Goal: Transaction & Acquisition: Purchase product/service

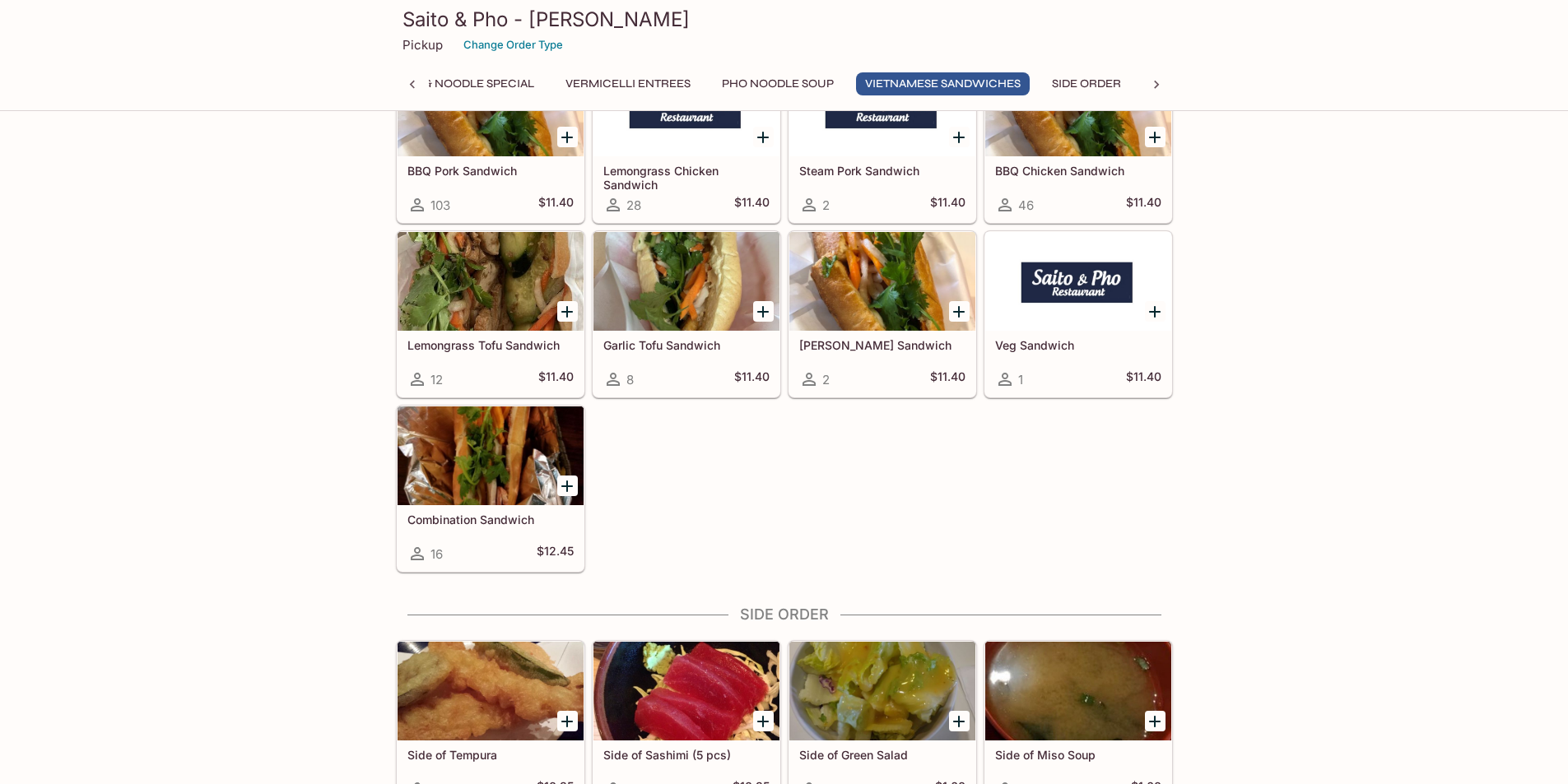
scroll to position [4526, 0]
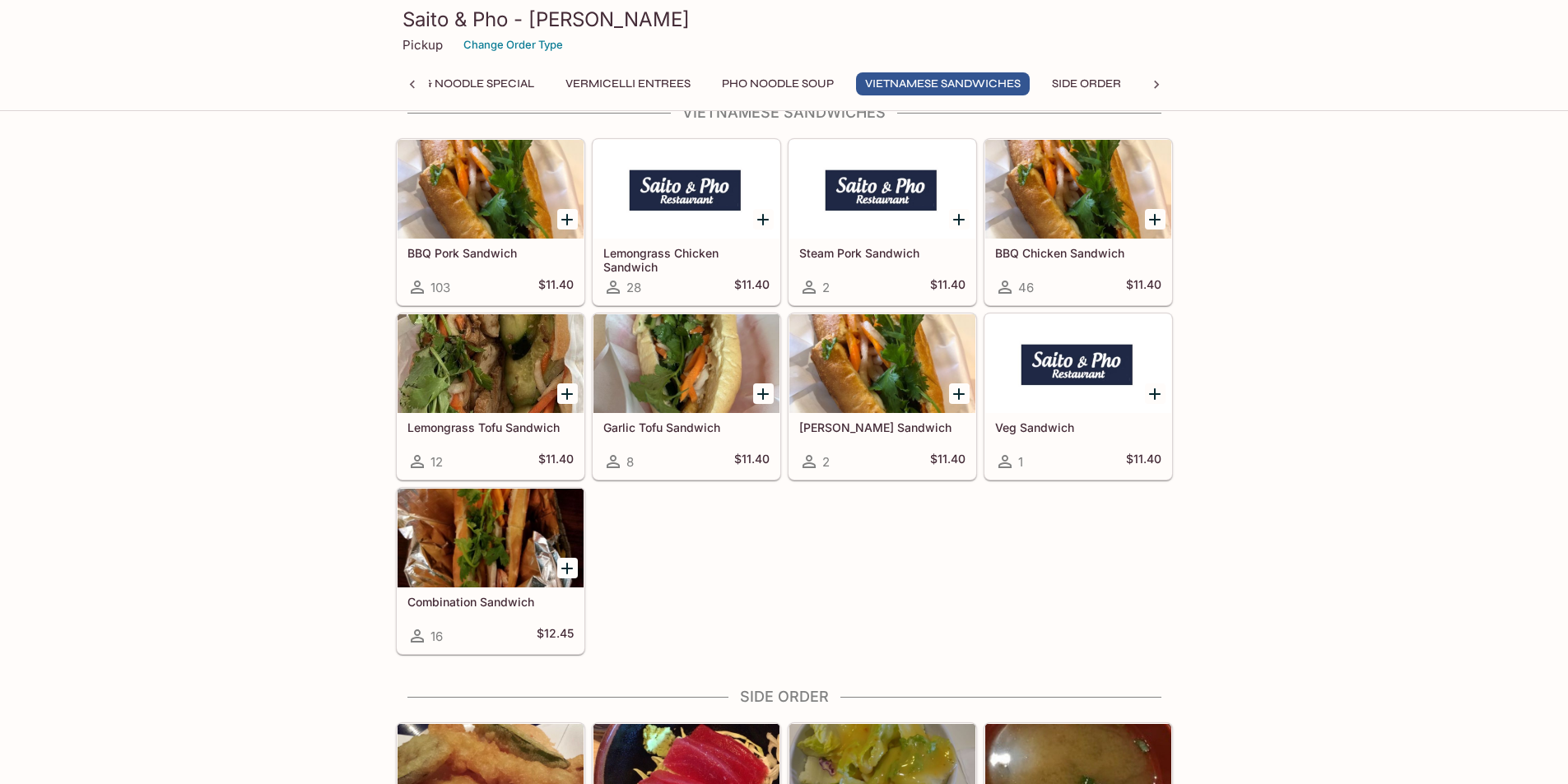
click at [484, 595] on h5 "Combination Sandwich" at bounding box center [491, 602] width 166 height 14
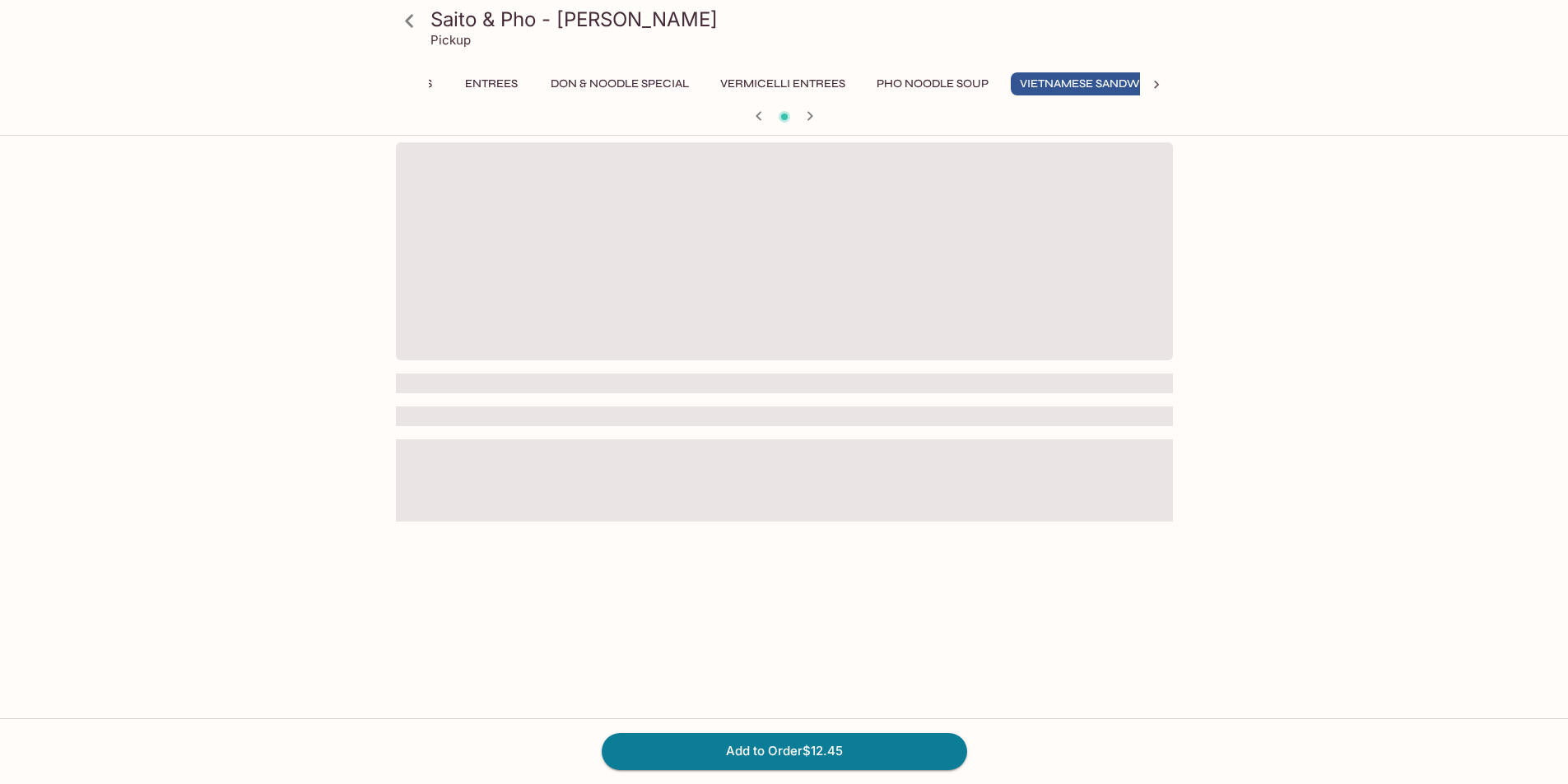
scroll to position [0, 136]
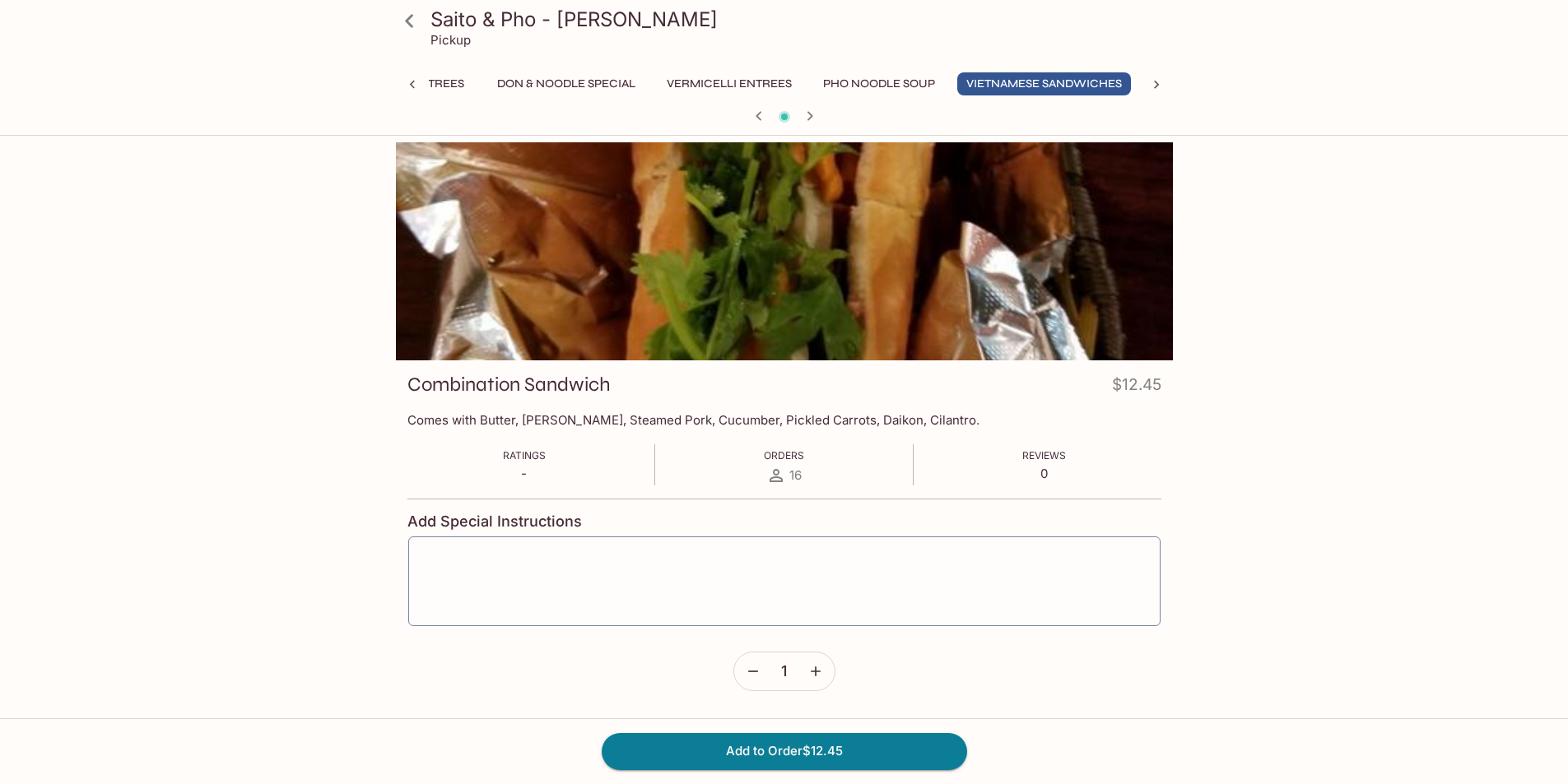
click at [404, 26] on icon at bounding box center [409, 21] width 29 height 29
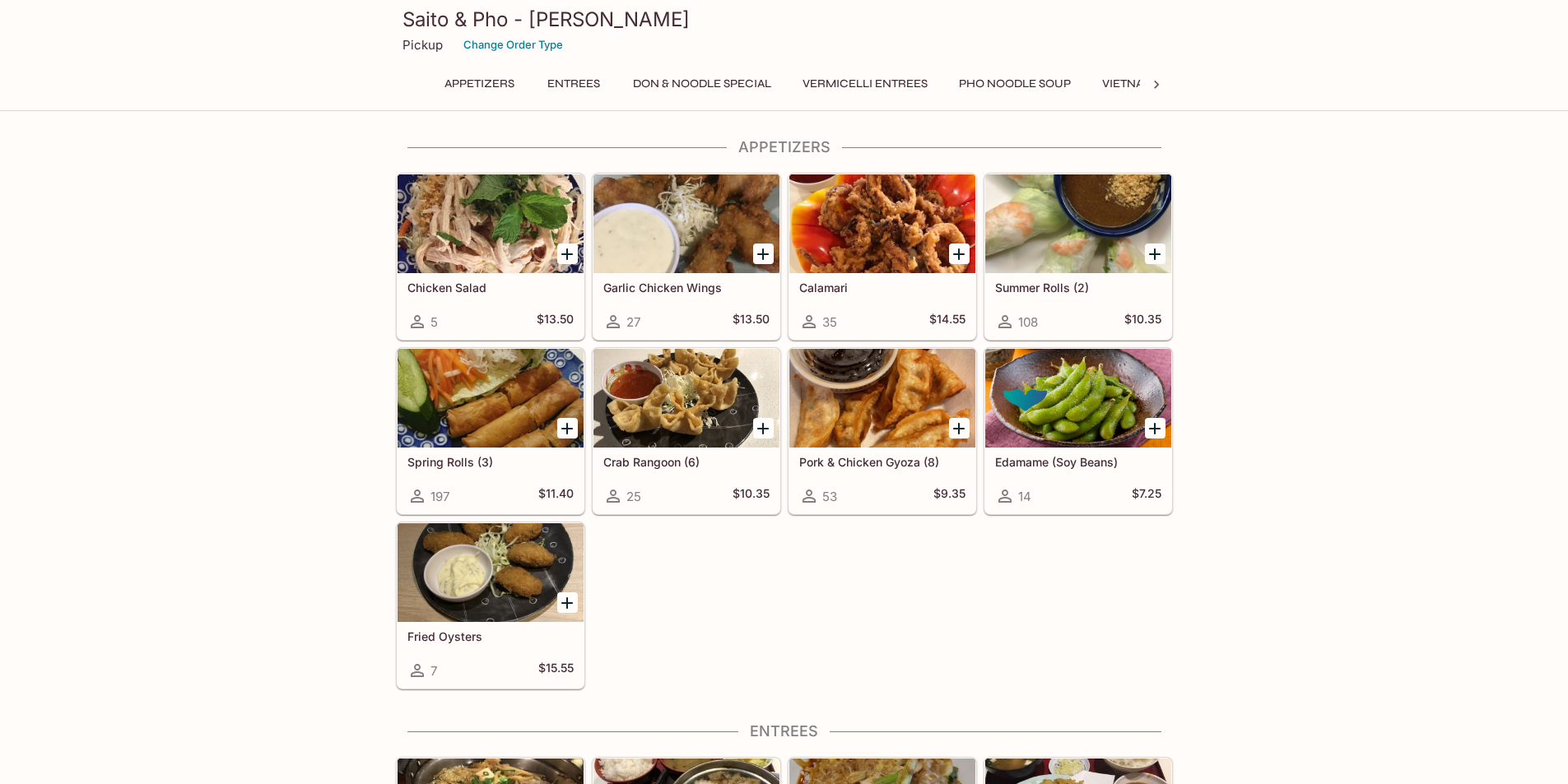
click at [769, 431] on icon "Add Crab Rangoon (6)" at bounding box center [762, 428] width 19 height 19
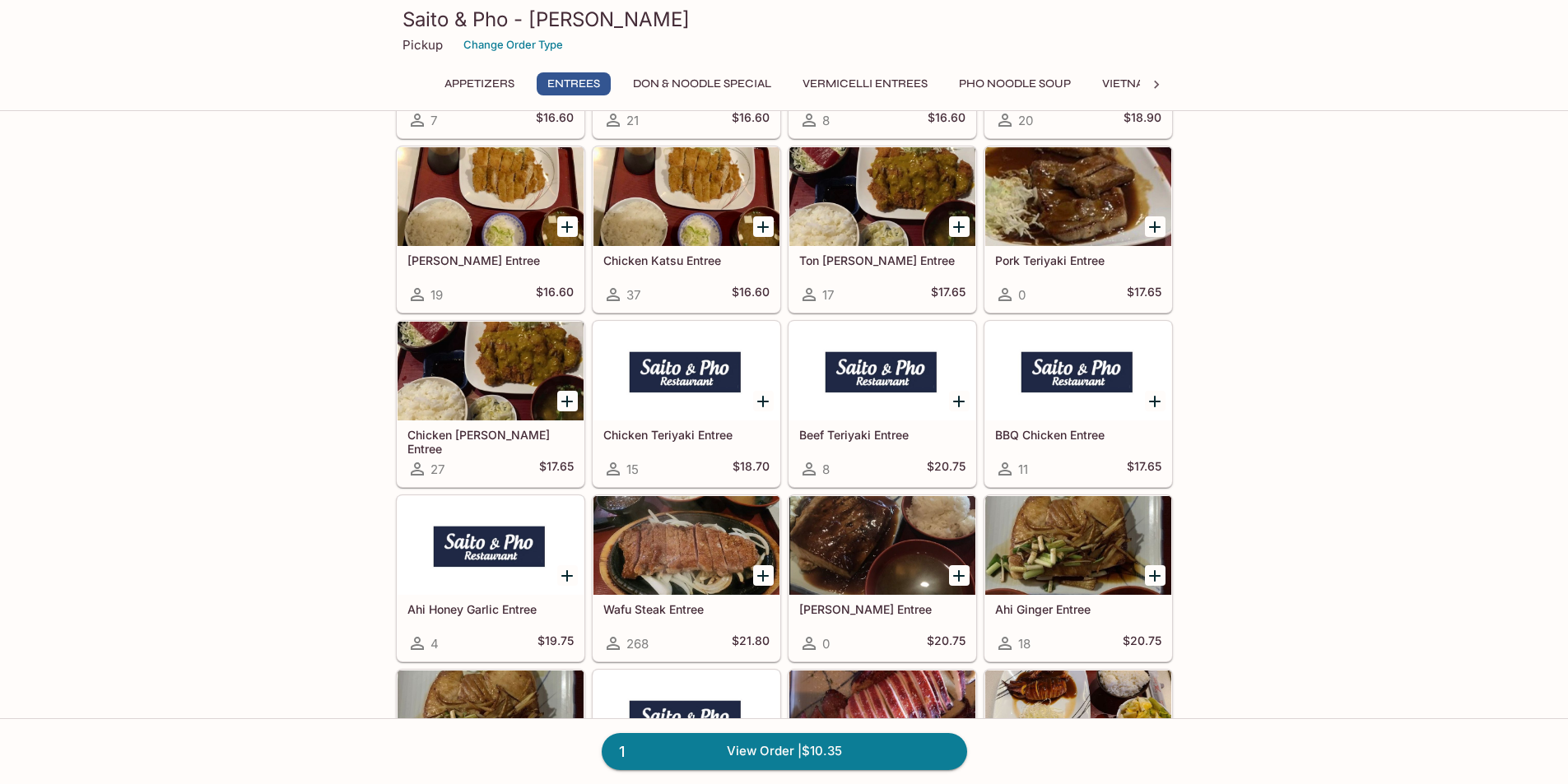
scroll to position [1234, 0]
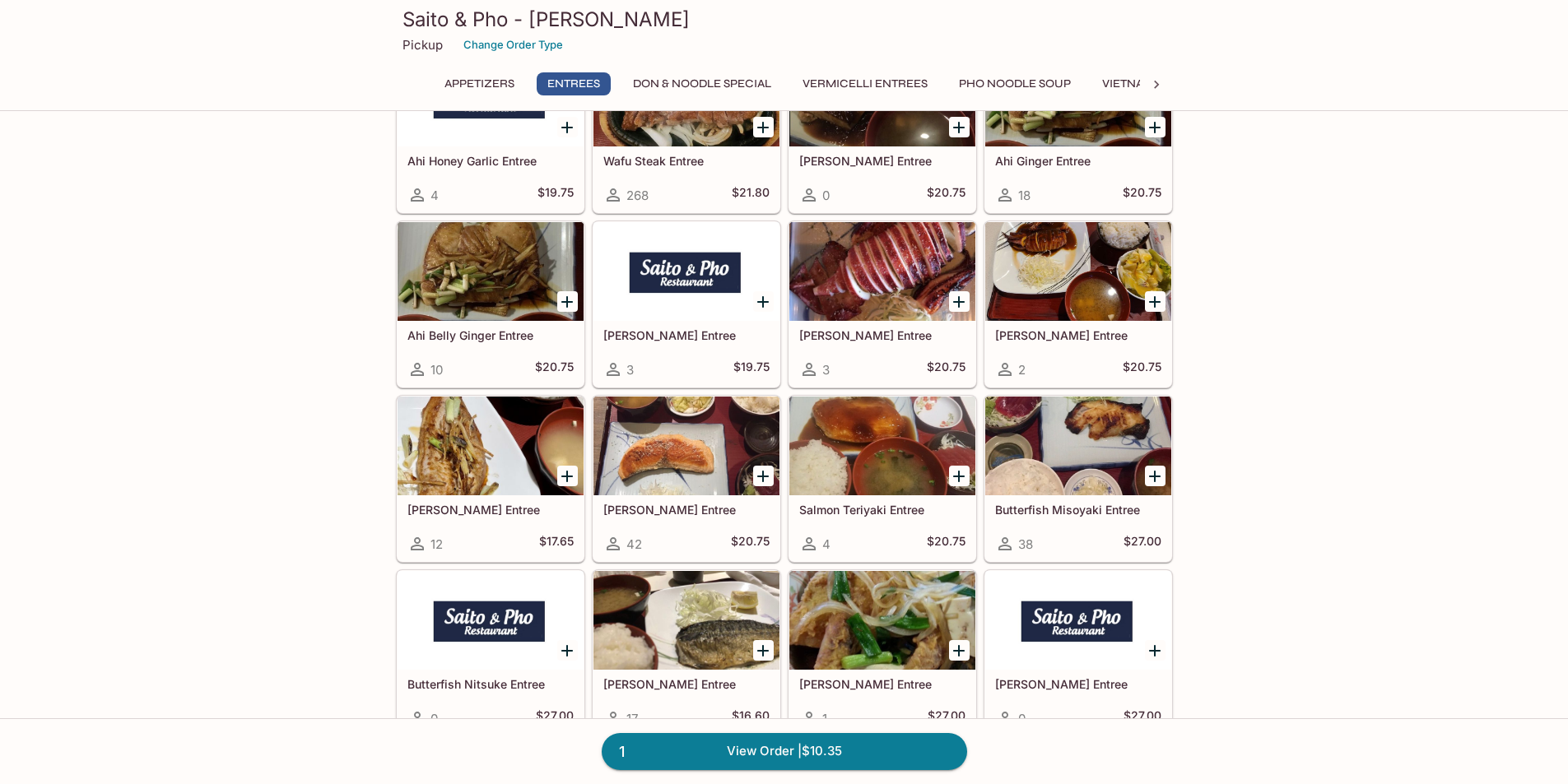
click at [1125, 82] on button "Vietnamese Sandwiches" at bounding box center [1179, 83] width 174 height 23
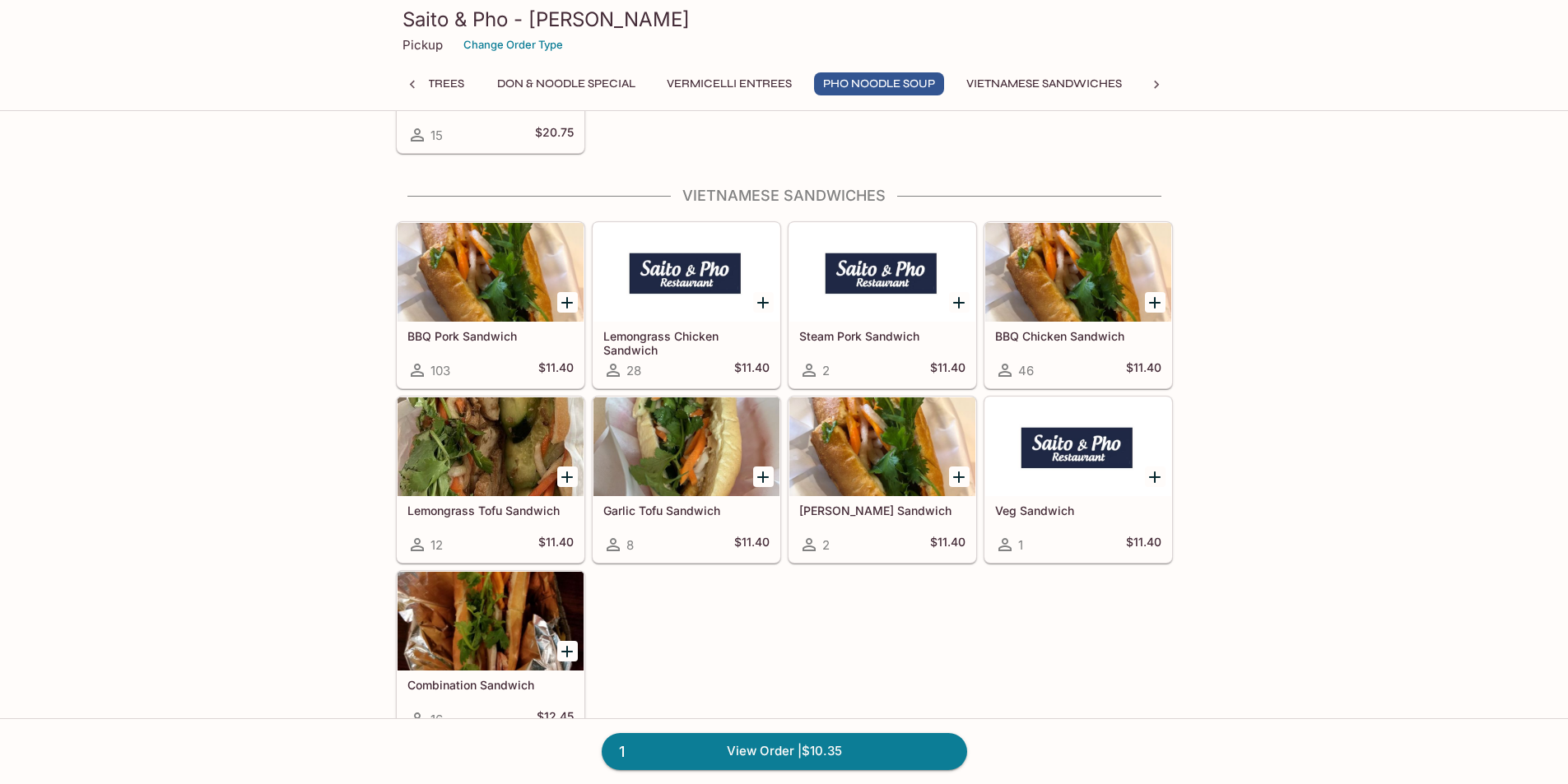
scroll to position [4490, 0]
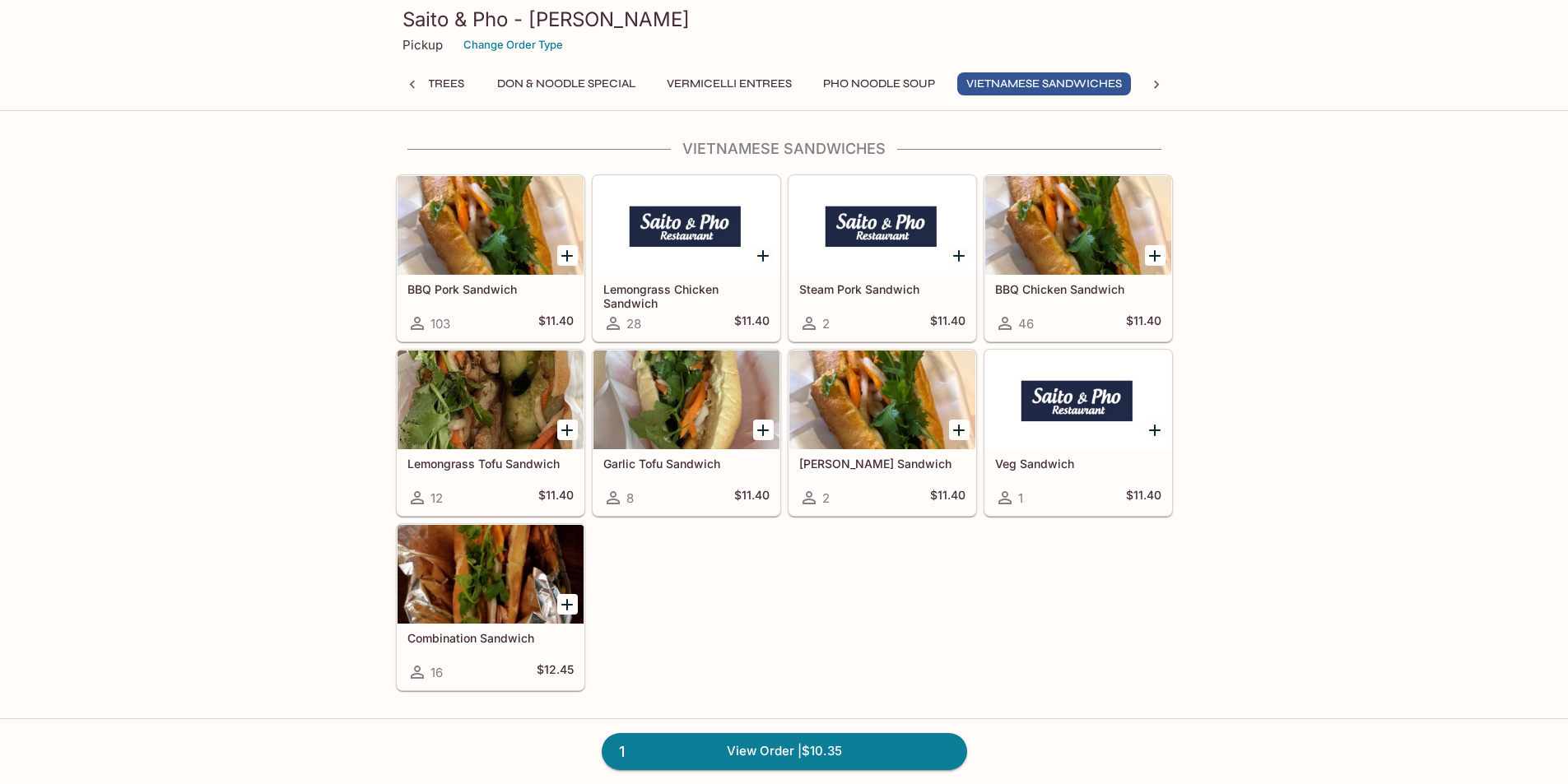
click at [563, 256] on icon "Add BBQ Pork Sandwich" at bounding box center [567, 256] width 12 height 12
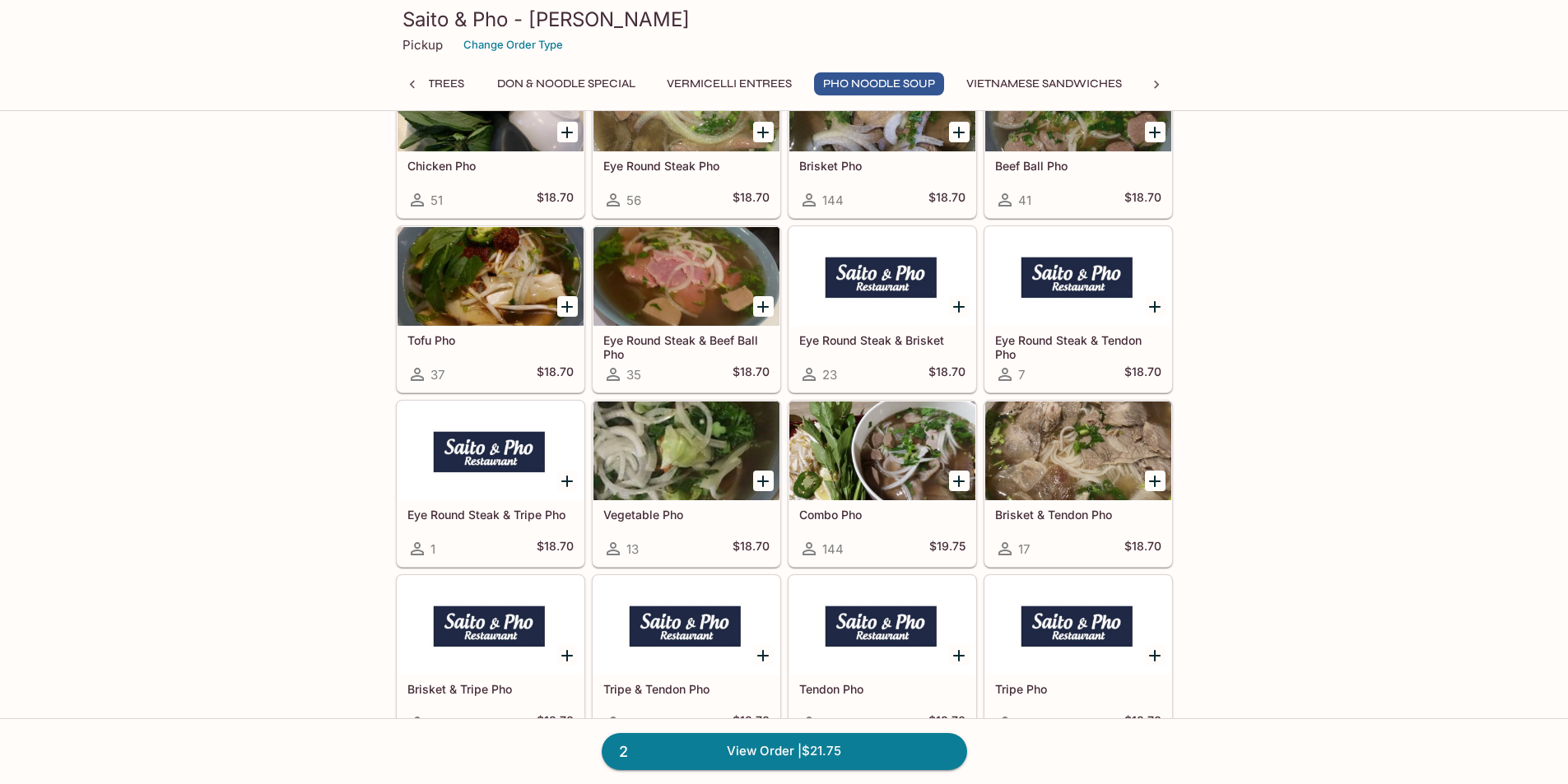
scroll to position [3502, 0]
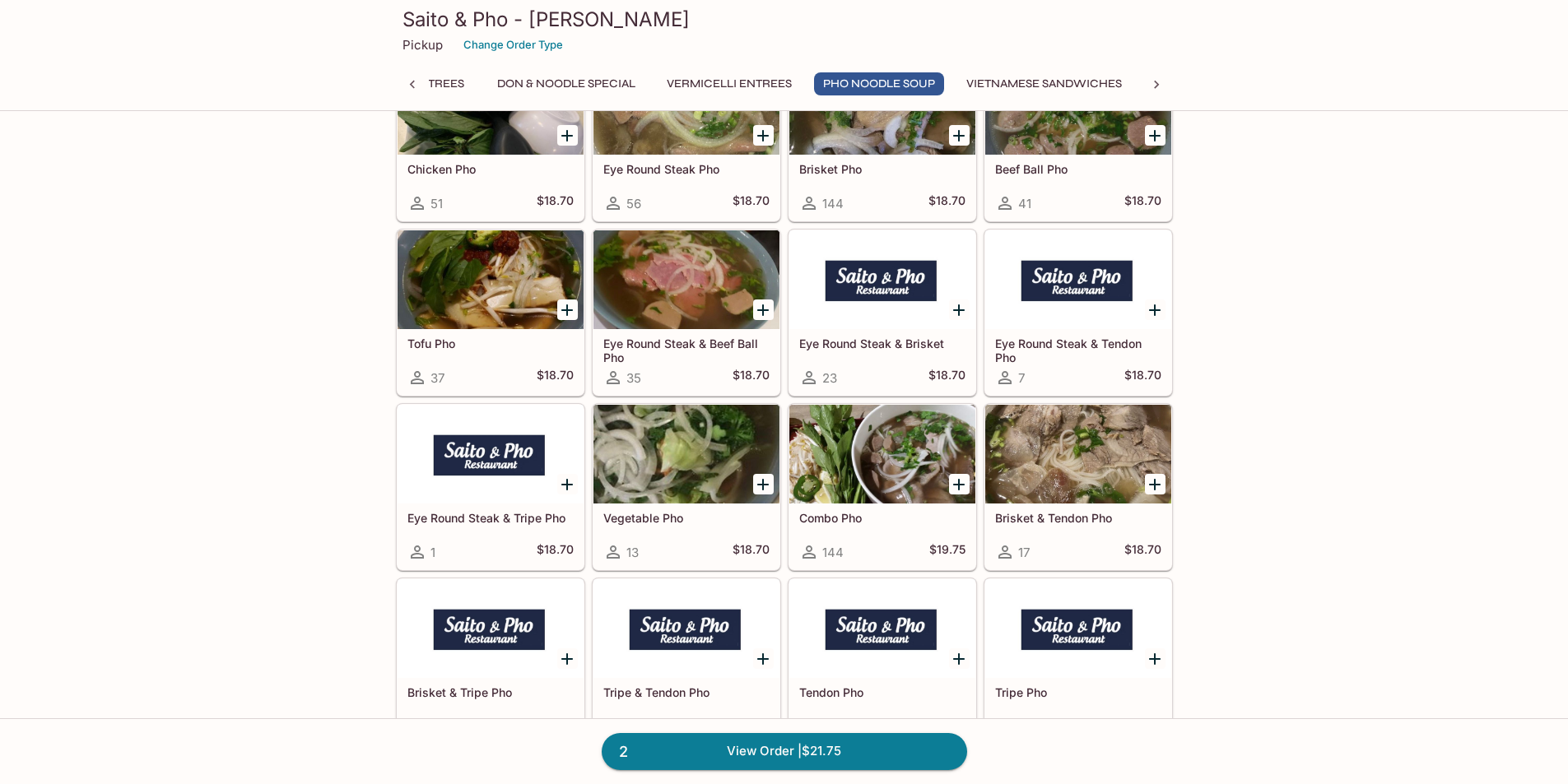
click at [867, 517] on h5 "Combo Pho" at bounding box center [882, 518] width 166 height 14
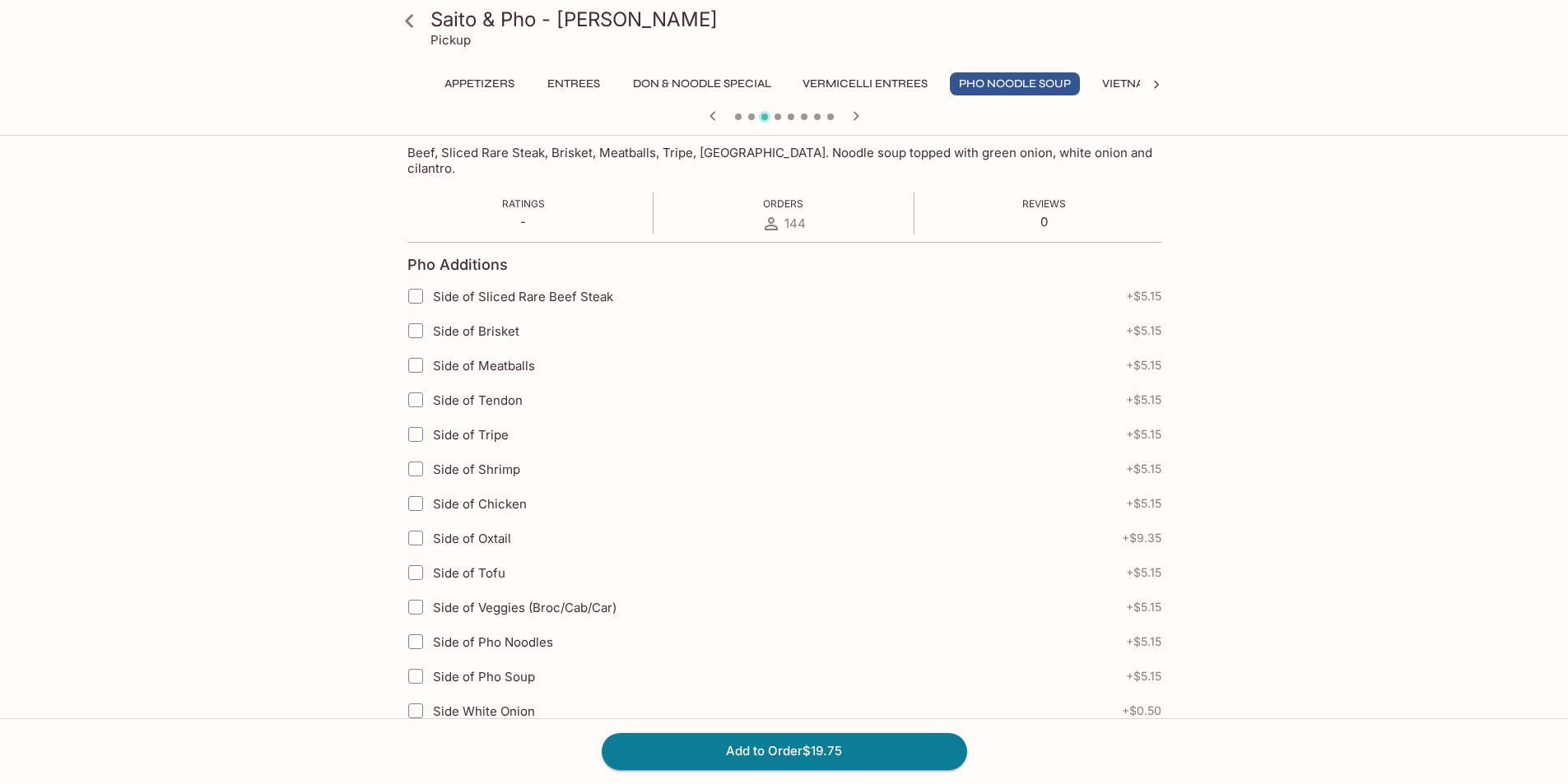
scroll to position [327, 0]
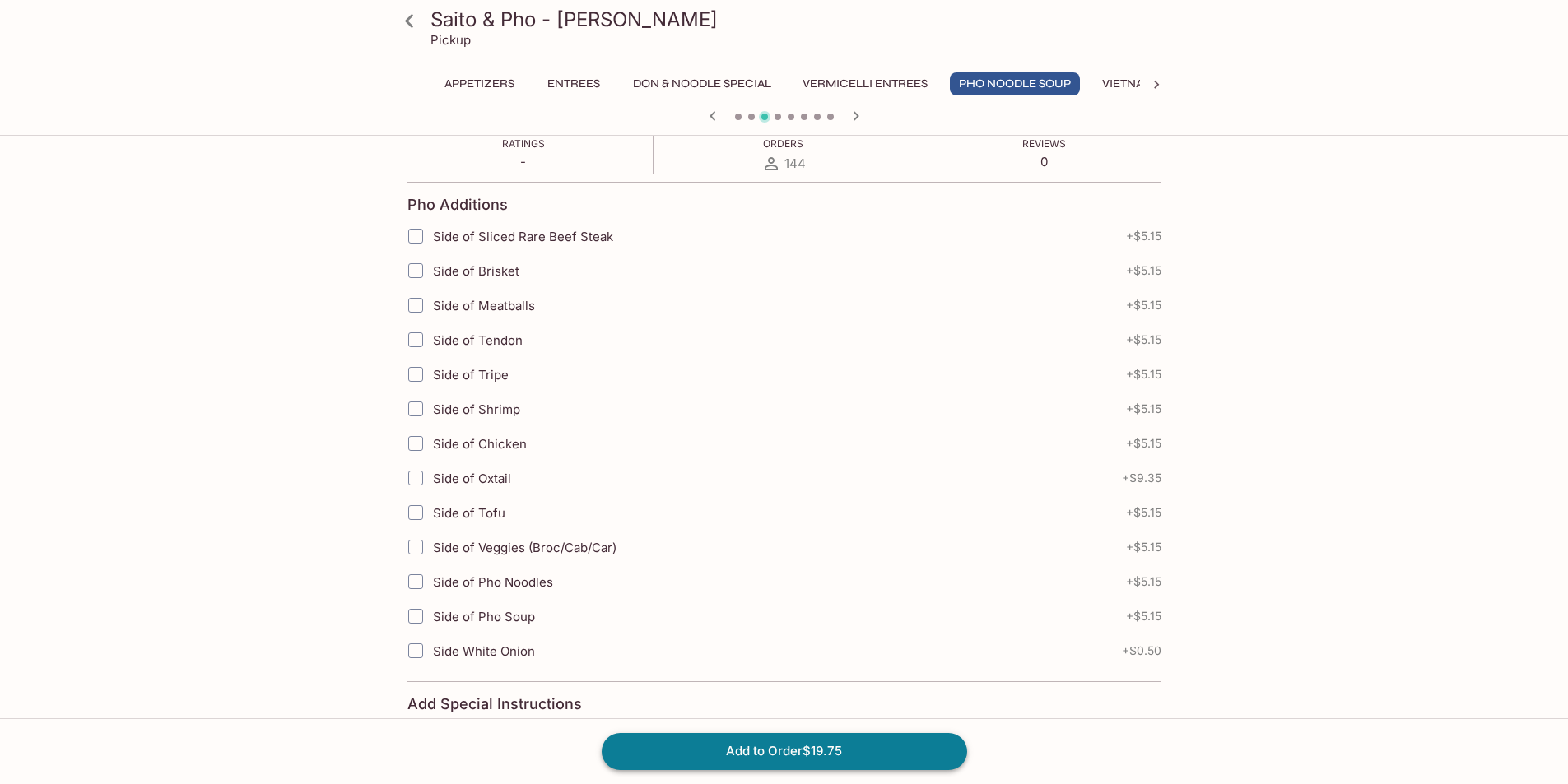
click at [819, 746] on button "Add to Order $19.75" at bounding box center [784, 751] width 365 height 36
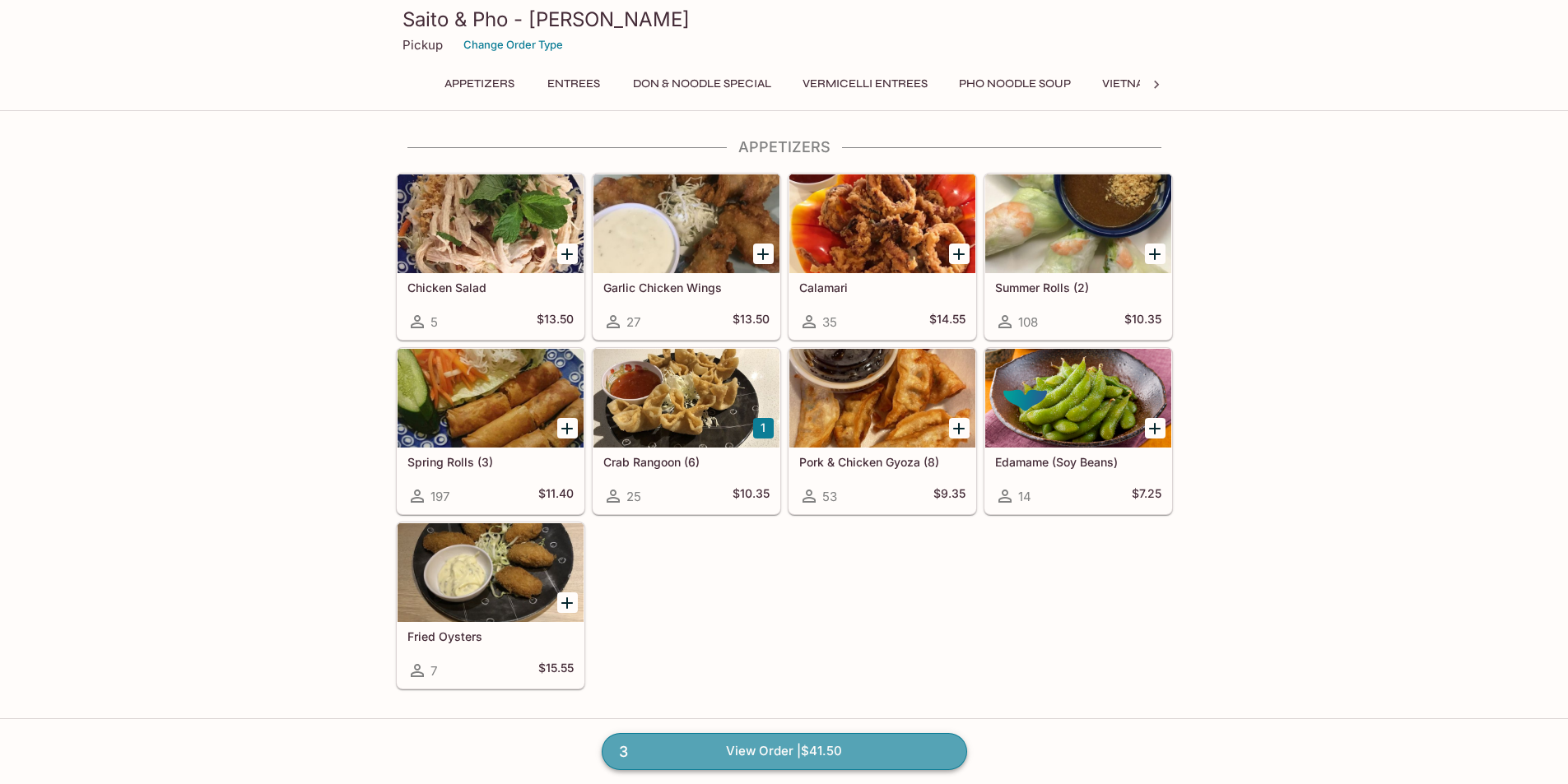
click at [780, 752] on link "3 View Order | $41.50" at bounding box center [784, 751] width 365 height 36
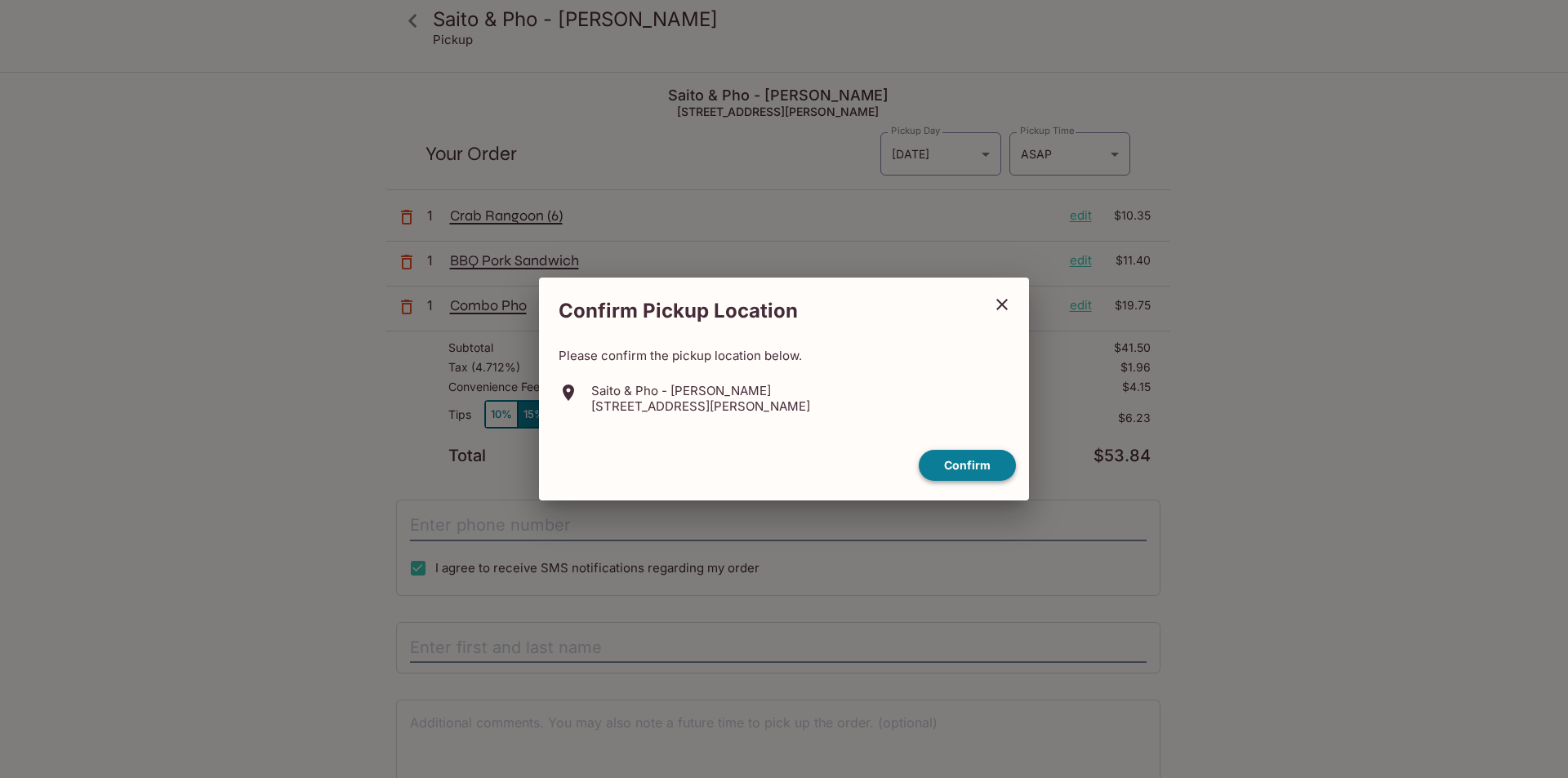
click at [986, 462] on button "Confirm" at bounding box center [967, 466] width 98 height 32
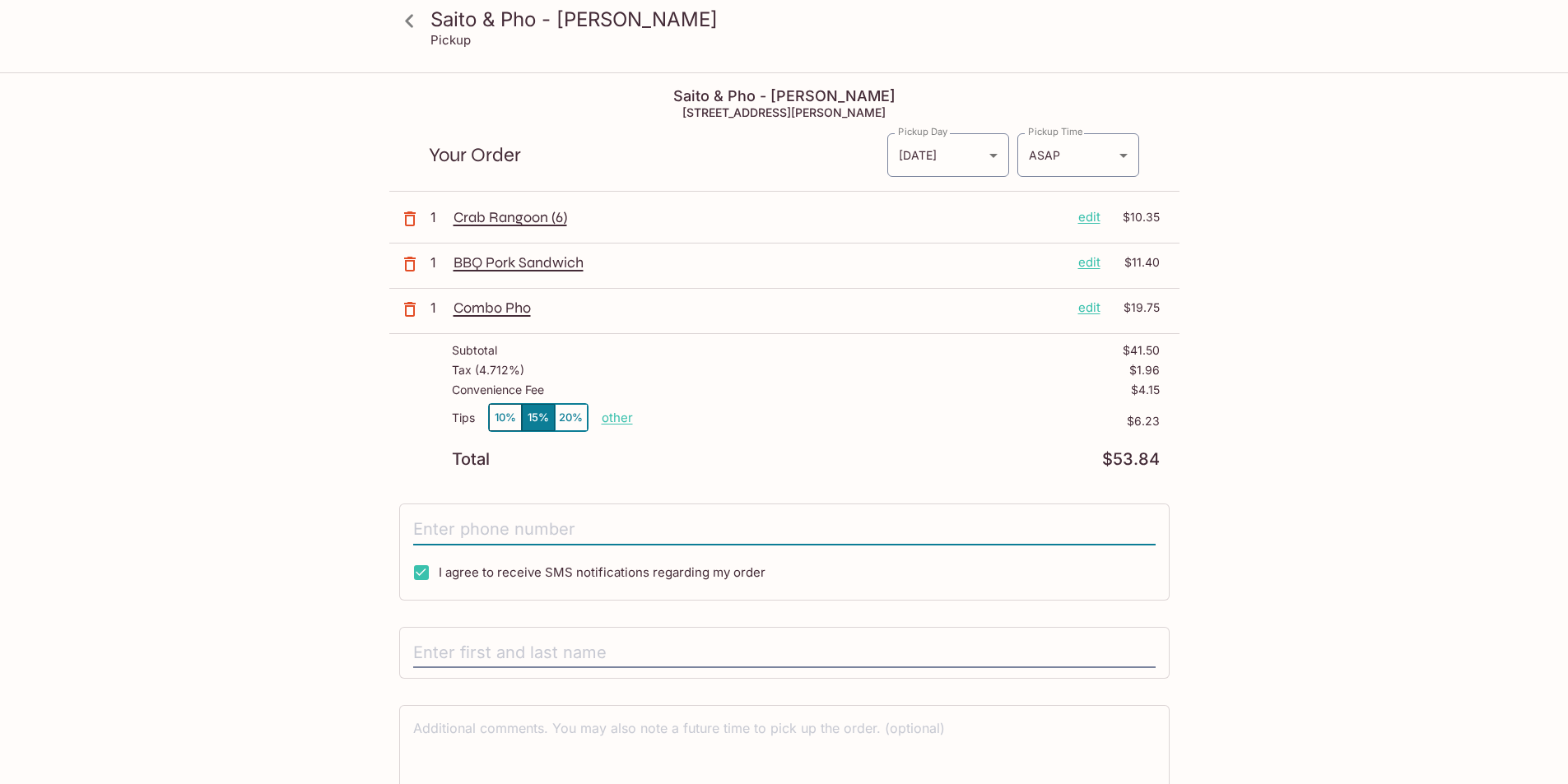
click at [554, 537] on input "tel" at bounding box center [784, 530] width 742 height 31
type input "[PHONE_NUMBER]"
click at [498, 416] on button "10%" at bounding box center [505, 418] width 33 height 27
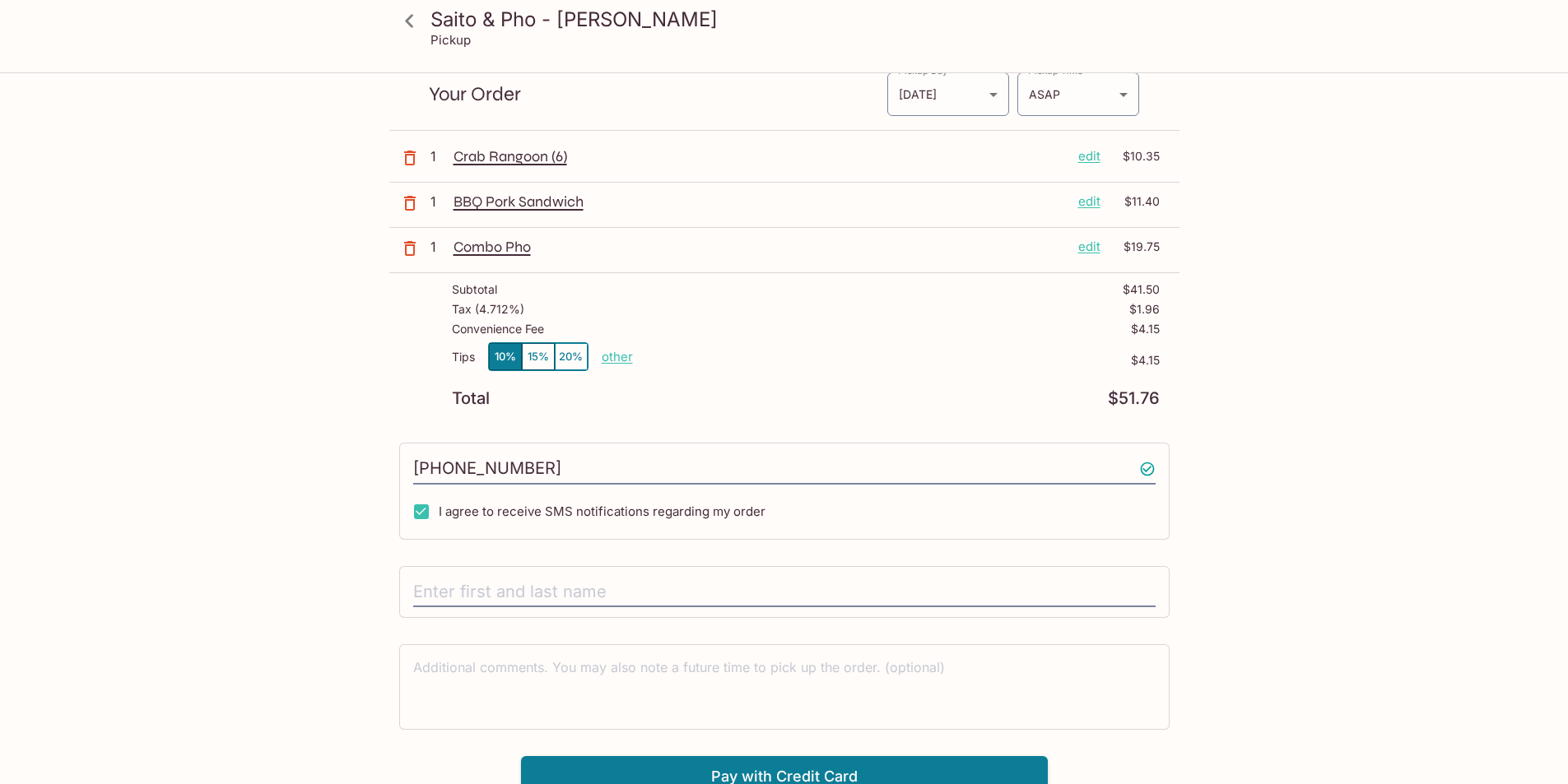
scroll to position [74, 0]
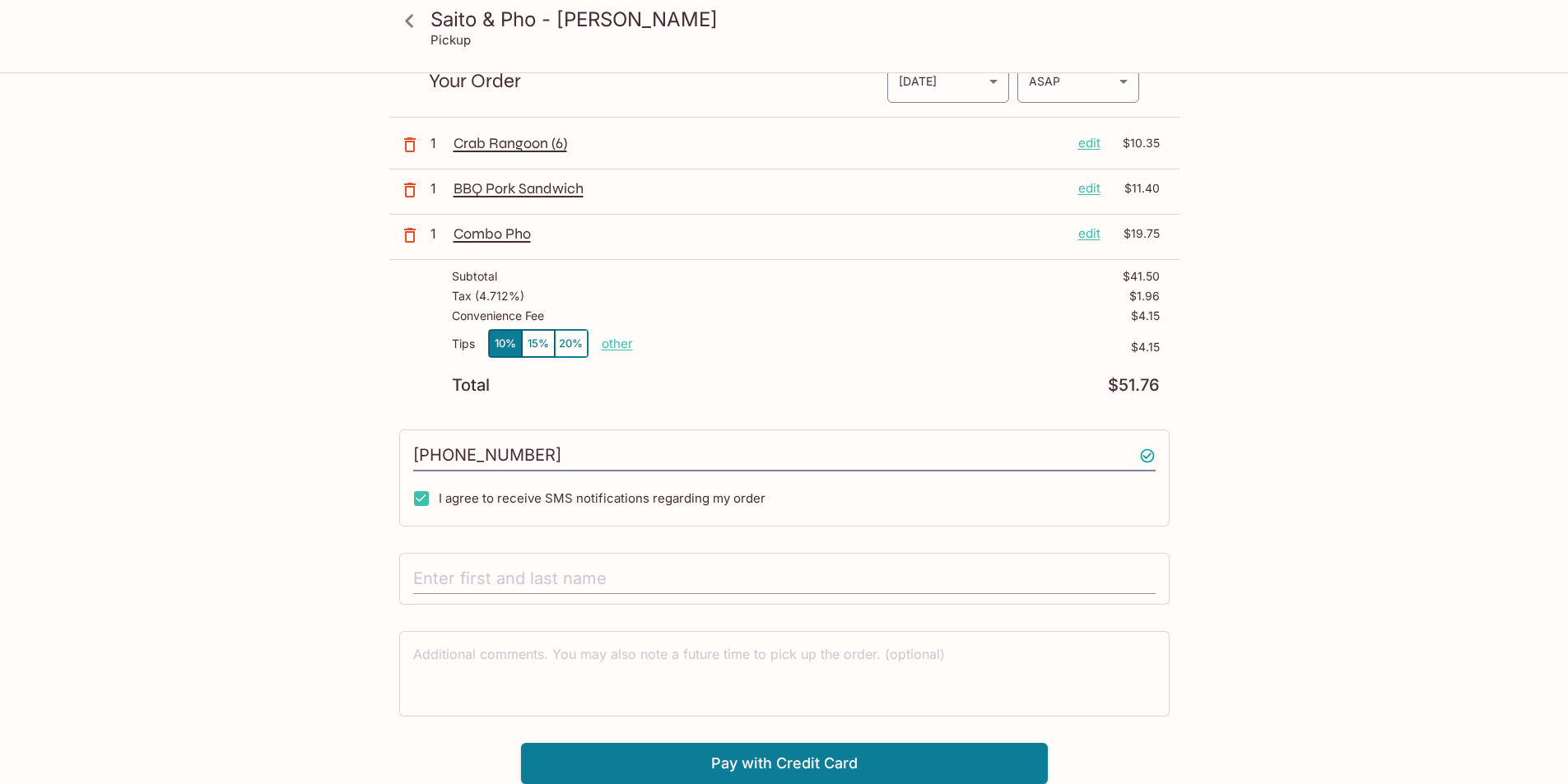
click at [574, 575] on input "text" at bounding box center [784, 579] width 742 height 31
type input "[PERSON_NAME]"
click at [829, 769] on button "Pay with Credit Card" at bounding box center [784, 764] width 526 height 42
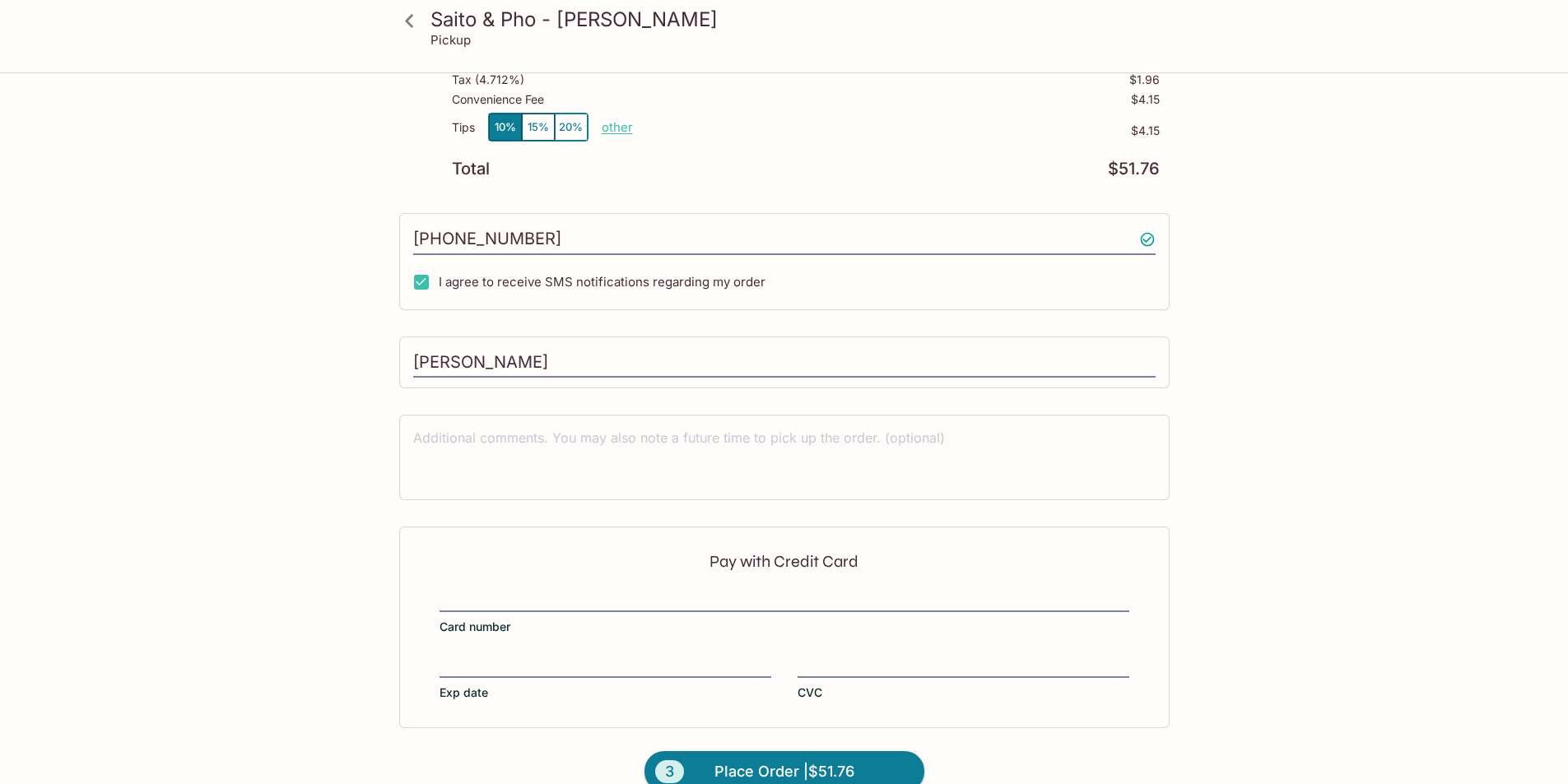
scroll to position [321, 0]
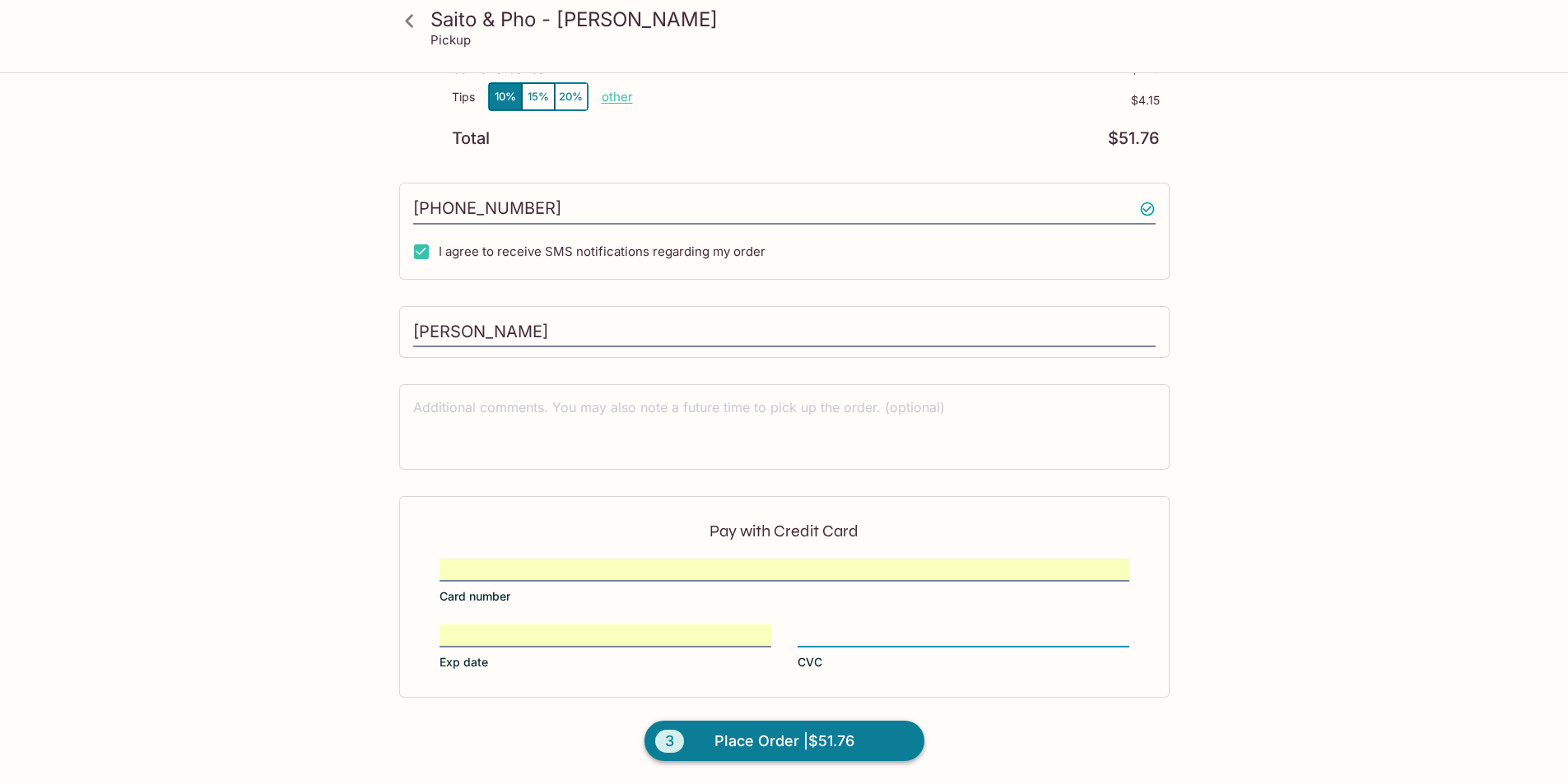
click at [828, 740] on span "Place Order | $51.76" at bounding box center [784, 741] width 140 height 26
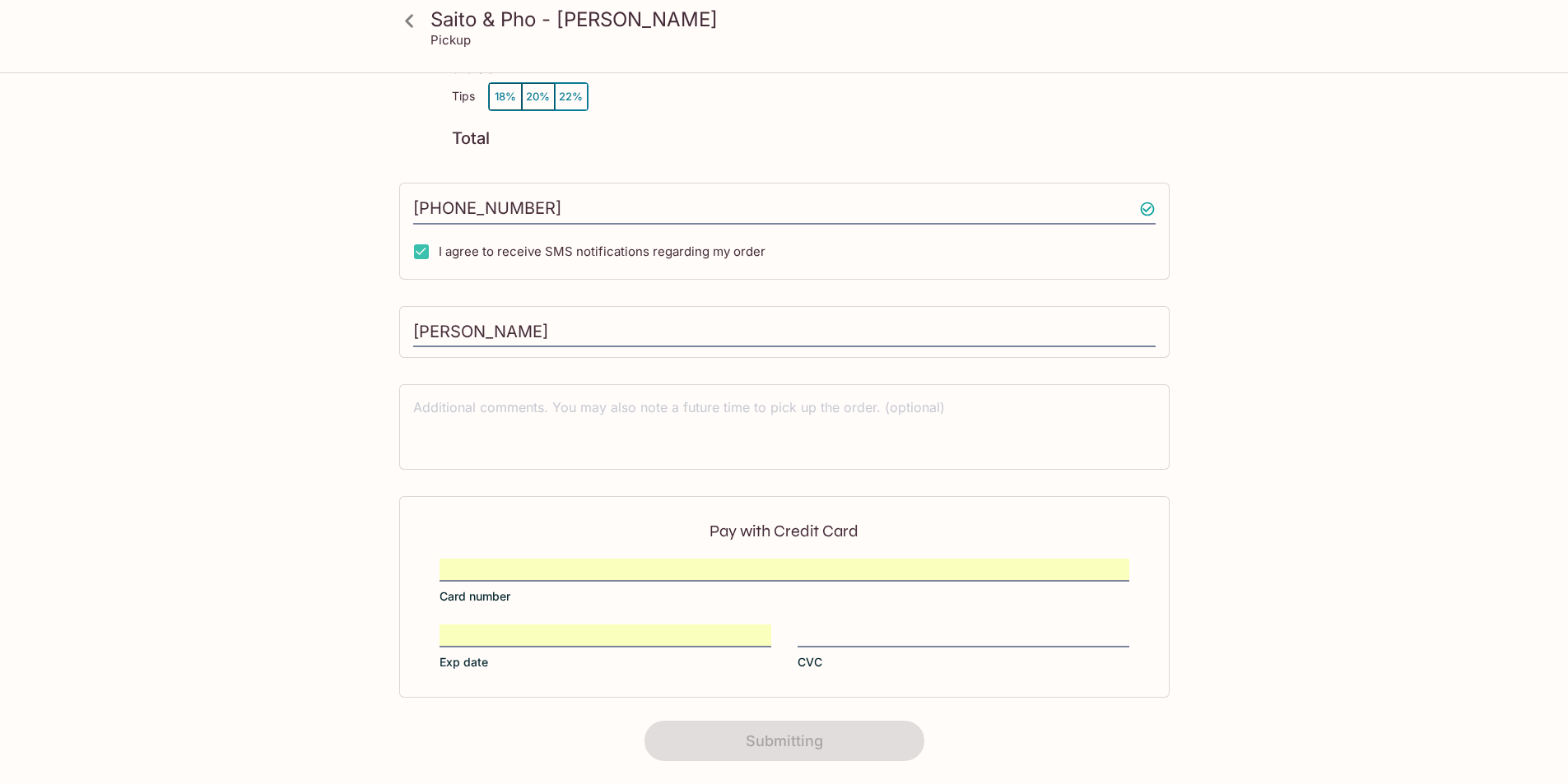
scroll to position [172, 0]
